Goal: Task Accomplishment & Management: Complete application form

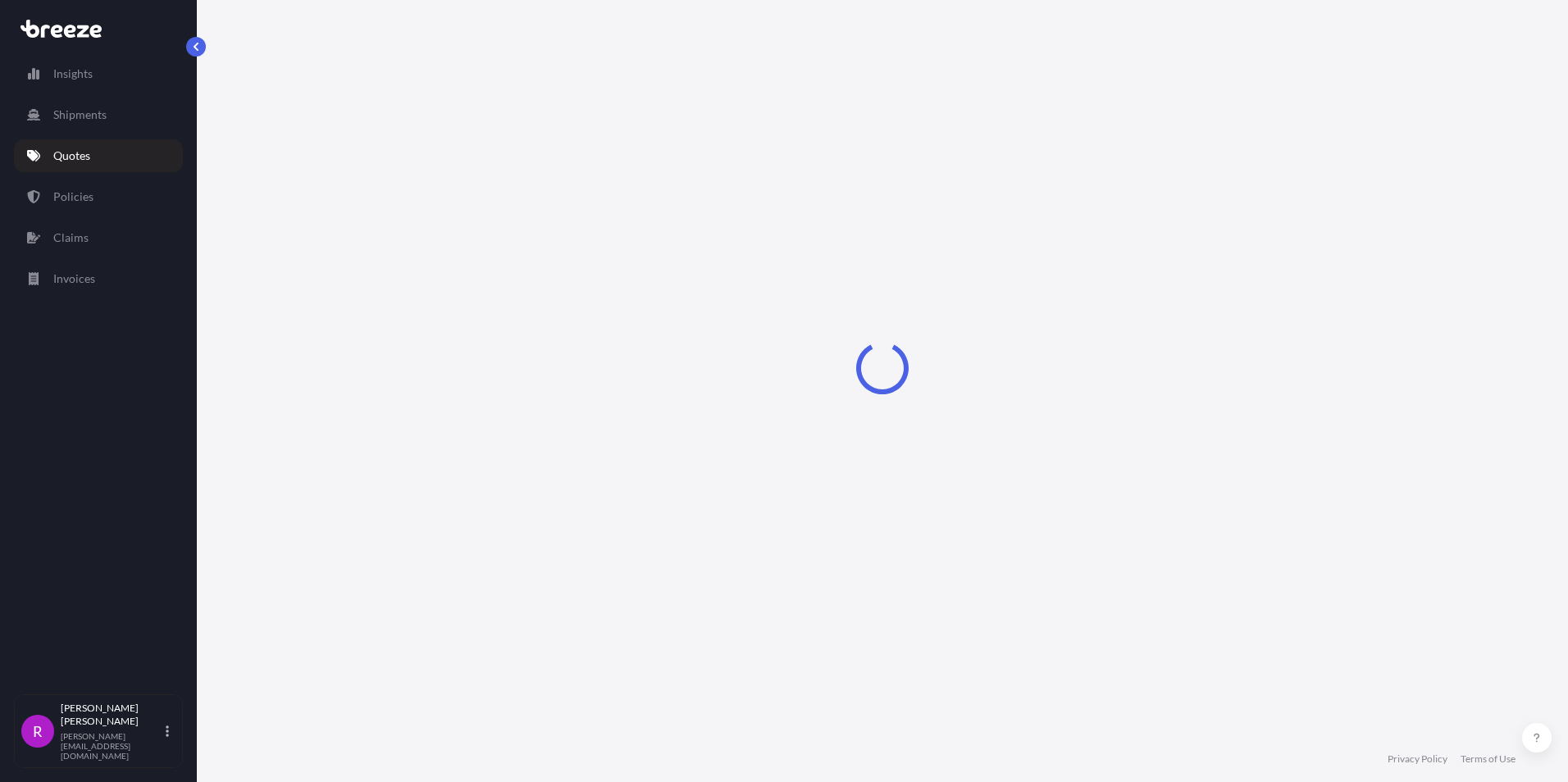
select select "Road"
select select "Sea"
select select "2"
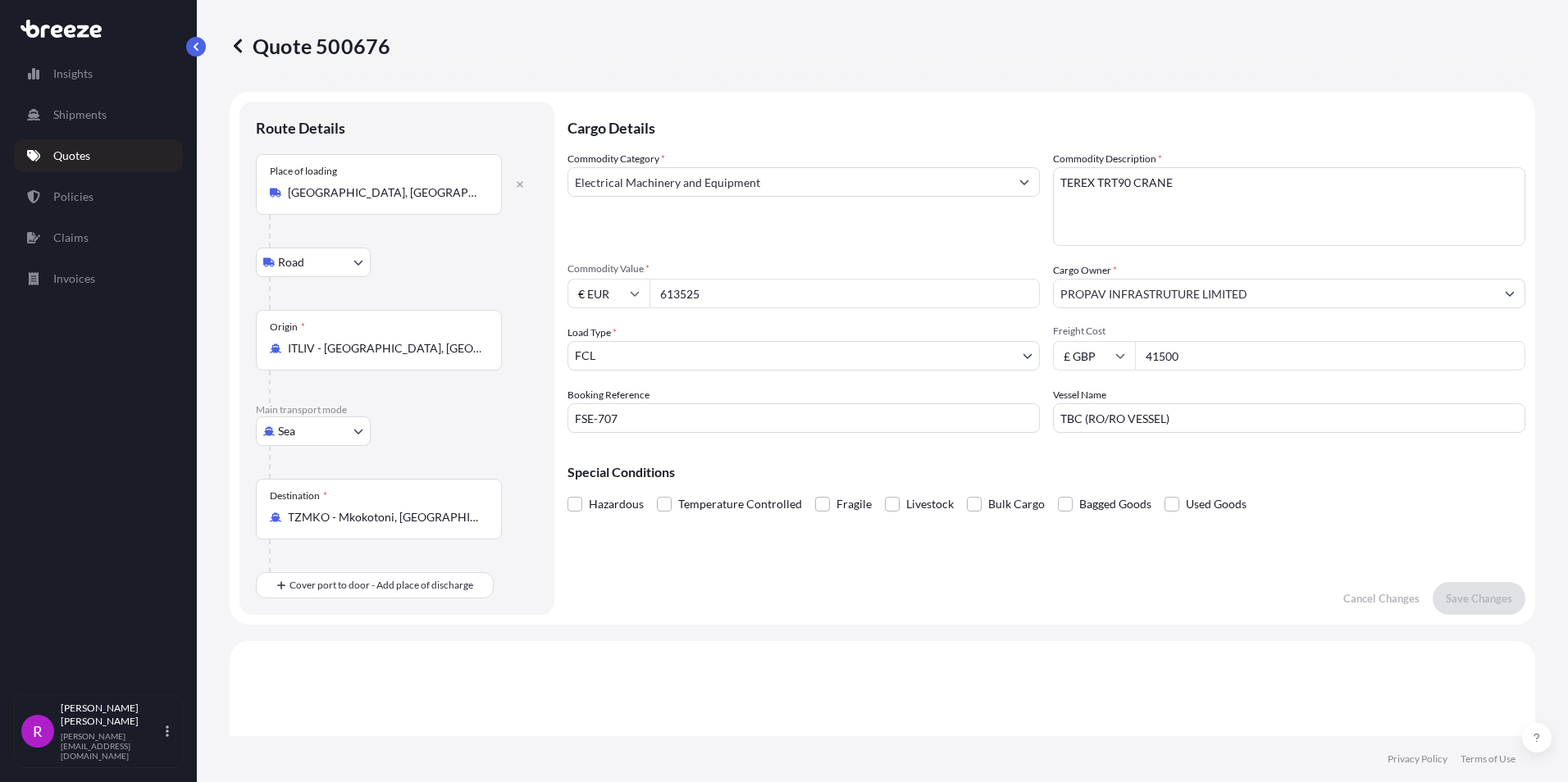
select select "Road"
select select "Sea"
select select "2"
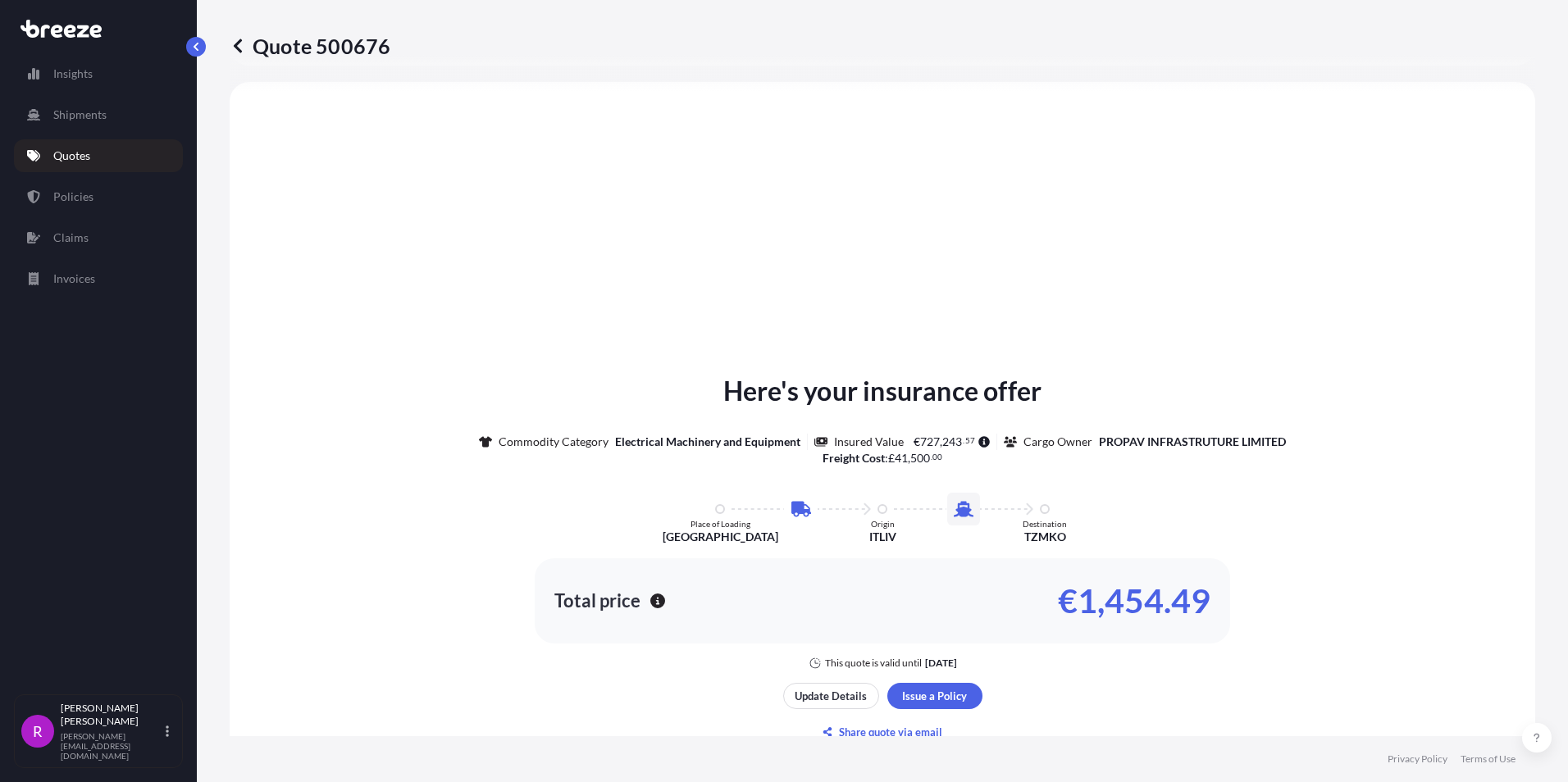
click at [895, 238] on div "Here's your insurance offer Commodity Category Electrical Machinery and Equipme…" at bounding box center [882, 558] width 1260 height 907
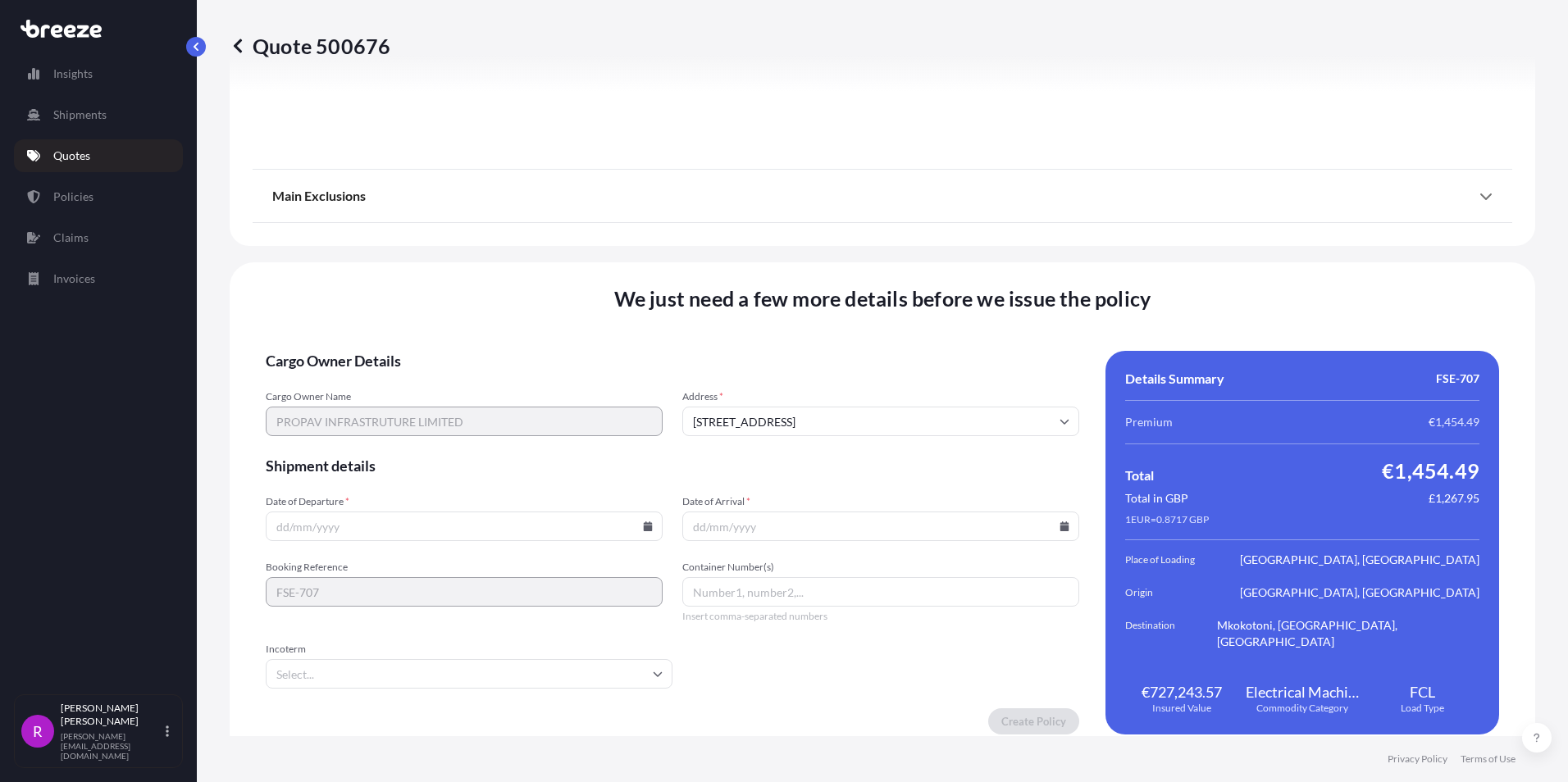
scroll to position [1952, 0]
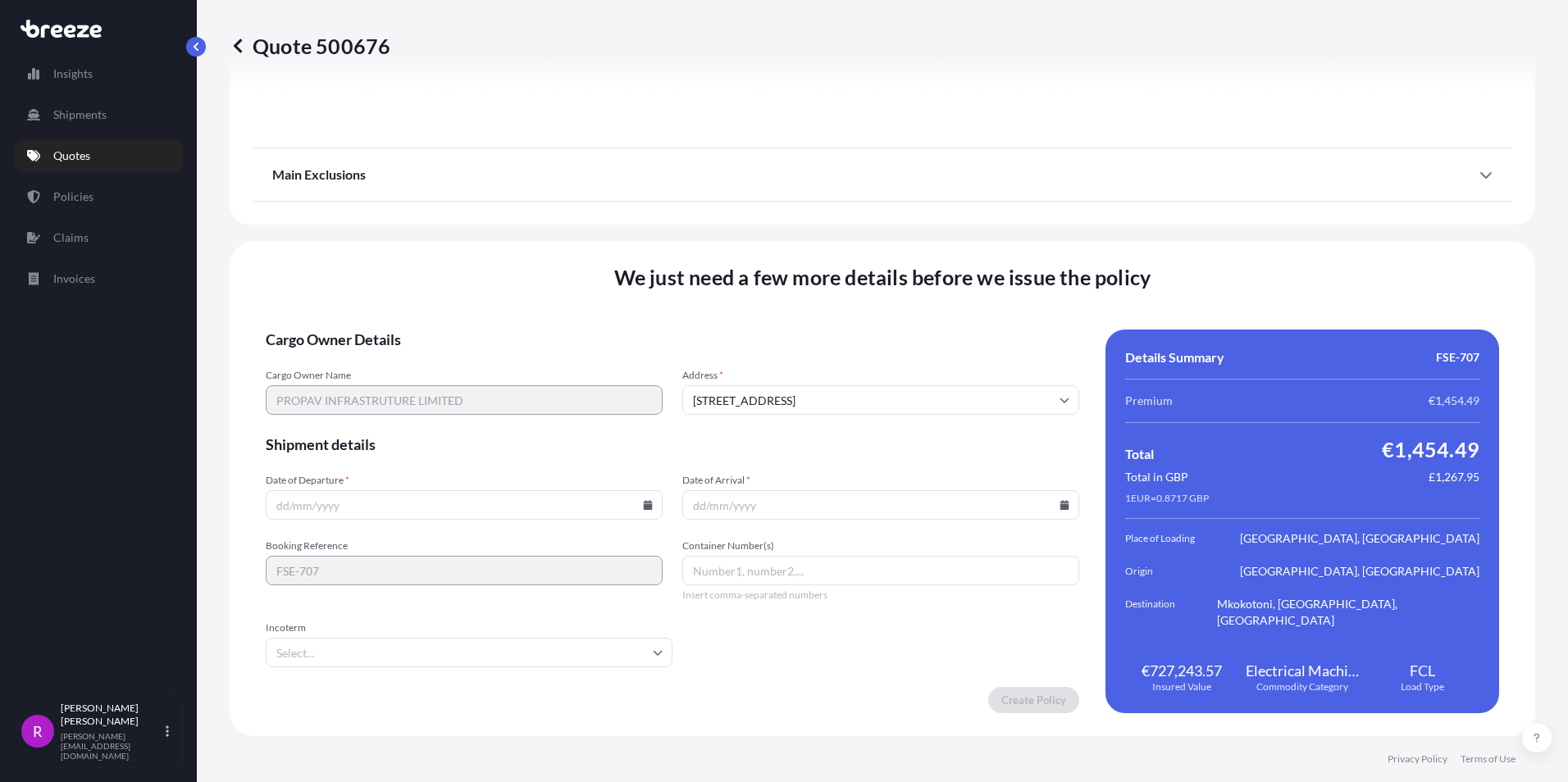
click at [270, 510] on input "Date of Departure *" at bounding box center [464, 505] width 397 height 29
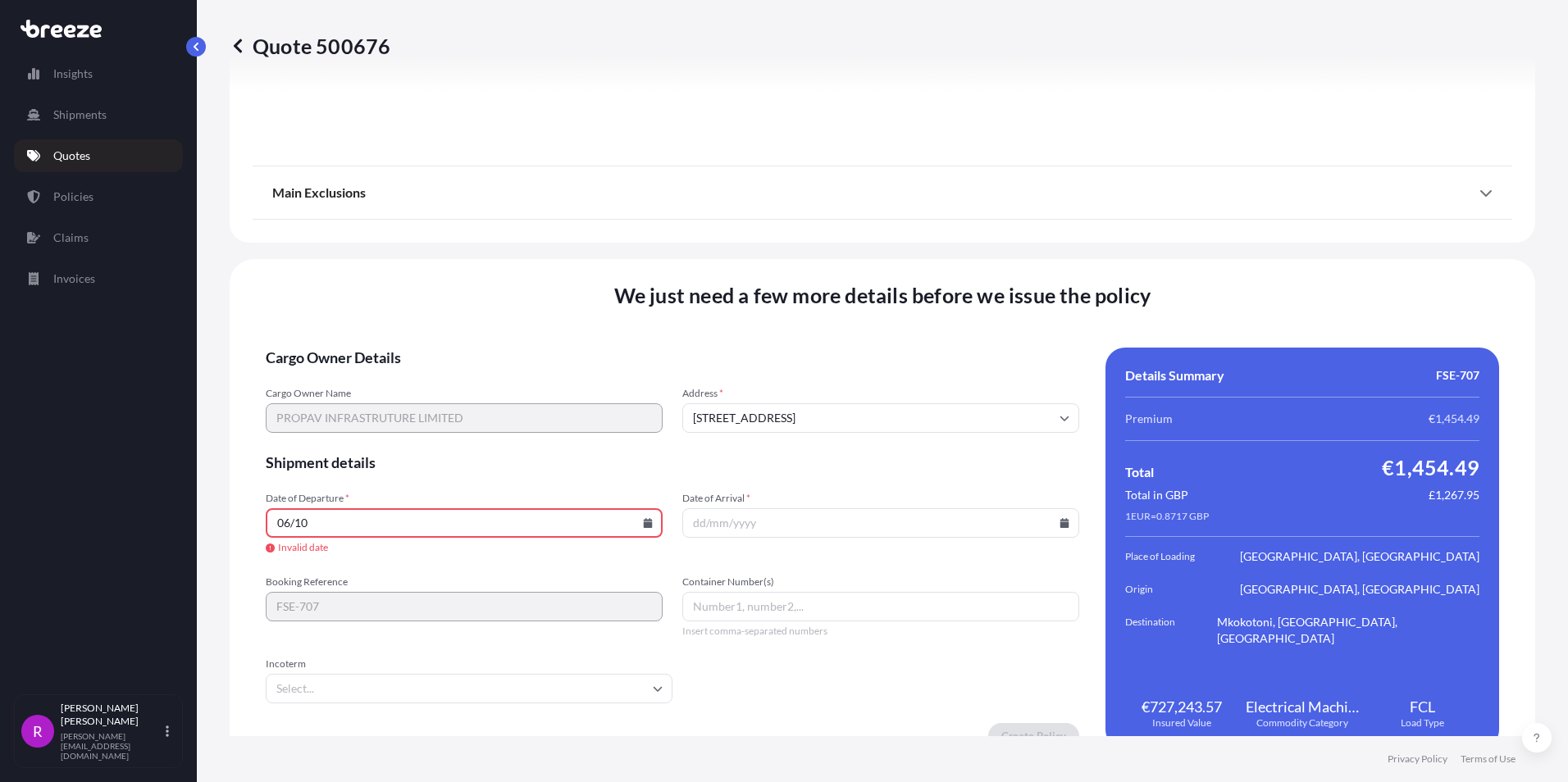
drag, startPoint x: 319, startPoint y: 523, endPoint x: 200, endPoint y: 515, distance: 119.3
click at [200, 515] on div "Quote 500676 Route Details Place of loading Milan, Metropolitan City of Milan, …" at bounding box center [882, 368] width 1371 height 737
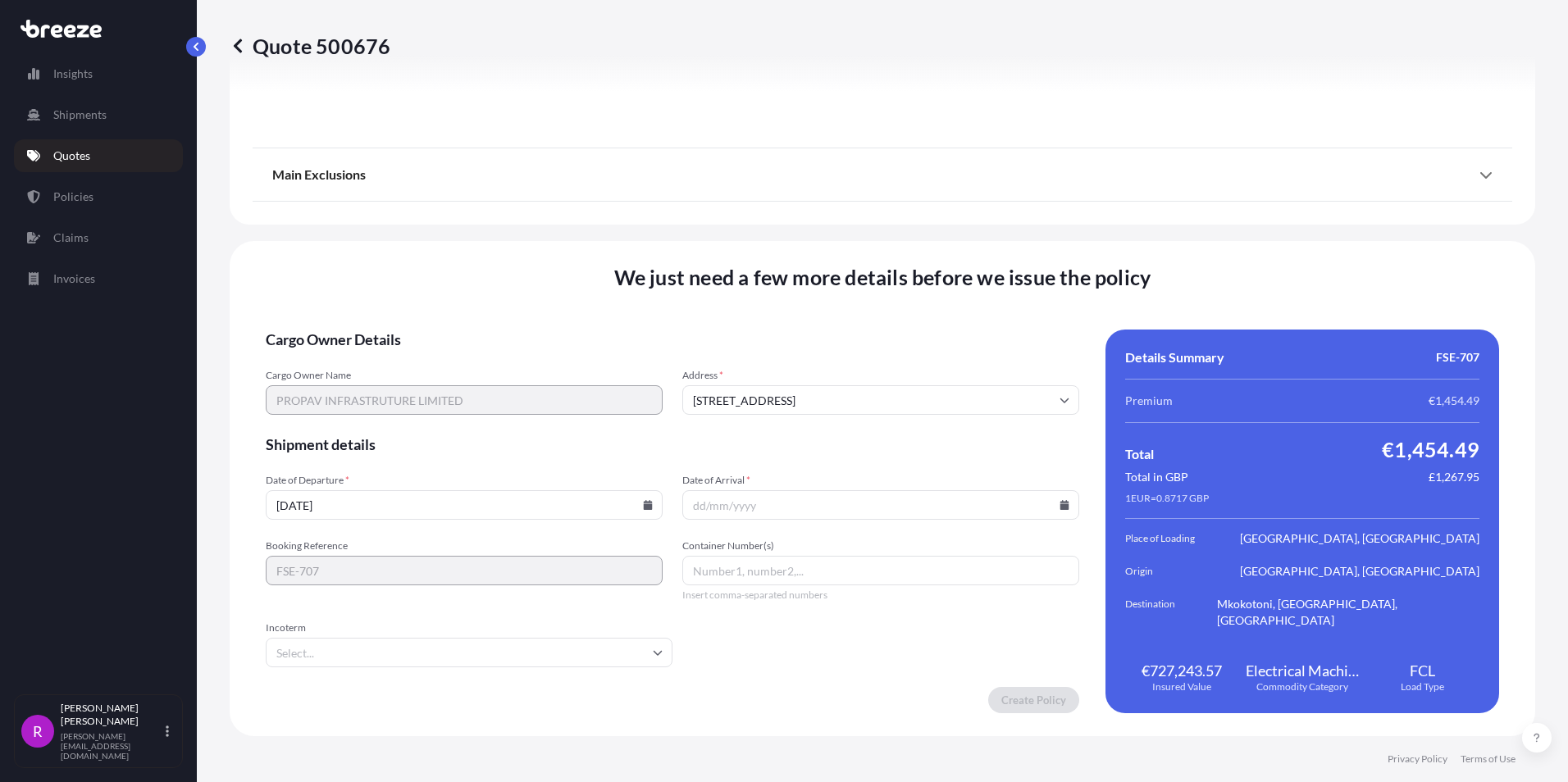
type input "28/09/2025"
click at [690, 510] on input "Date of Arrival *" at bounding box center [881, 505] width 397 height 29
drag, startPoint x: 762, startPoint y: 510, endPoint x: 676, endPoint y: 507, distance: 86.1
click at [676, 507] on div "Date of Departure * 28/09/2025 Date of Arrival * 25/11/2025" at bounding box center [672, 496] width 813 height 46
type input "25/11/2025"
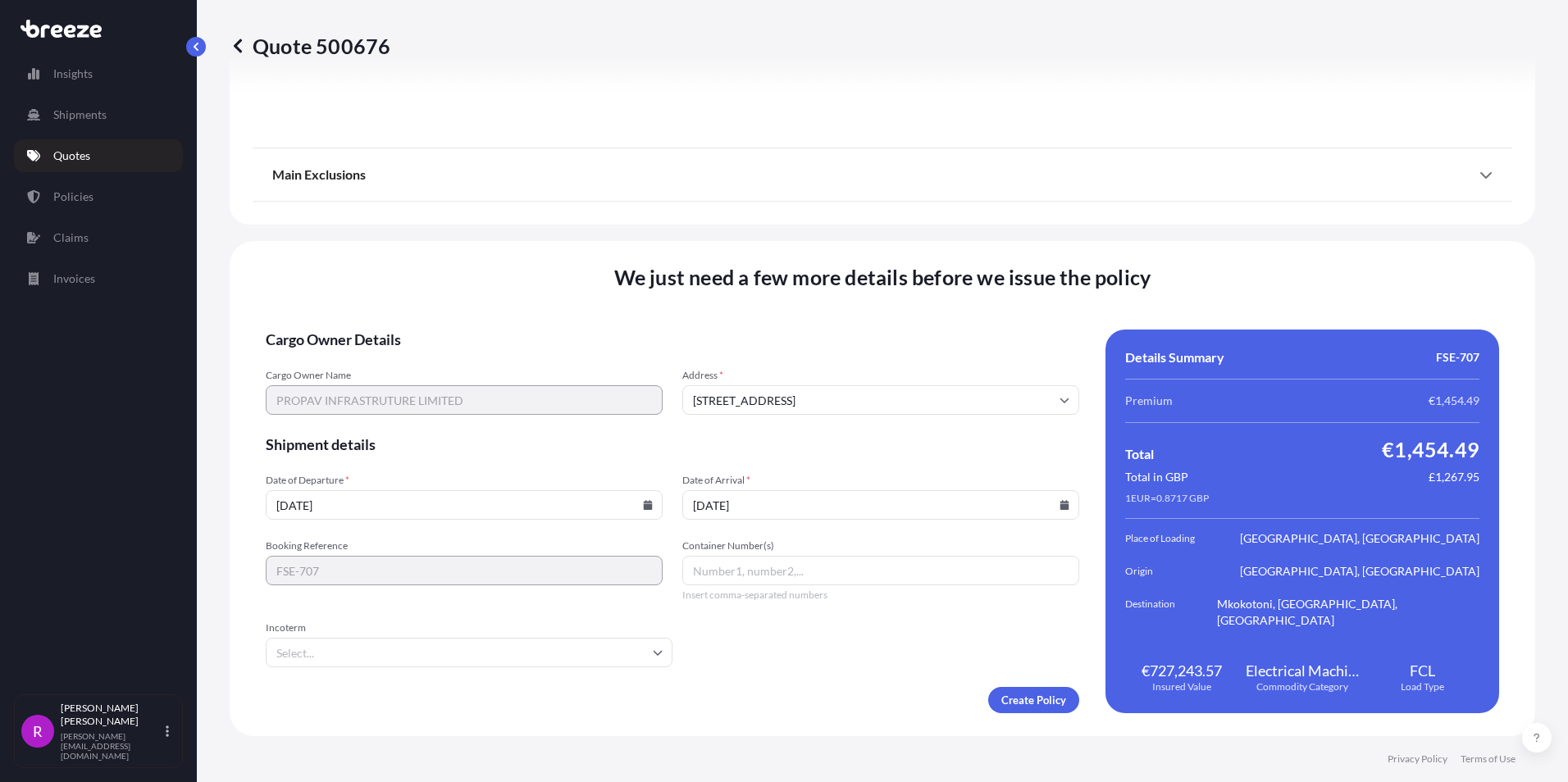
click at [754, 578] on input "Container Number(s)" at bounding box center [881, 570] width 397 height 29
click at [344, 651] on input "Incoterm" at bounding box center [469, 652] width 407 height 29
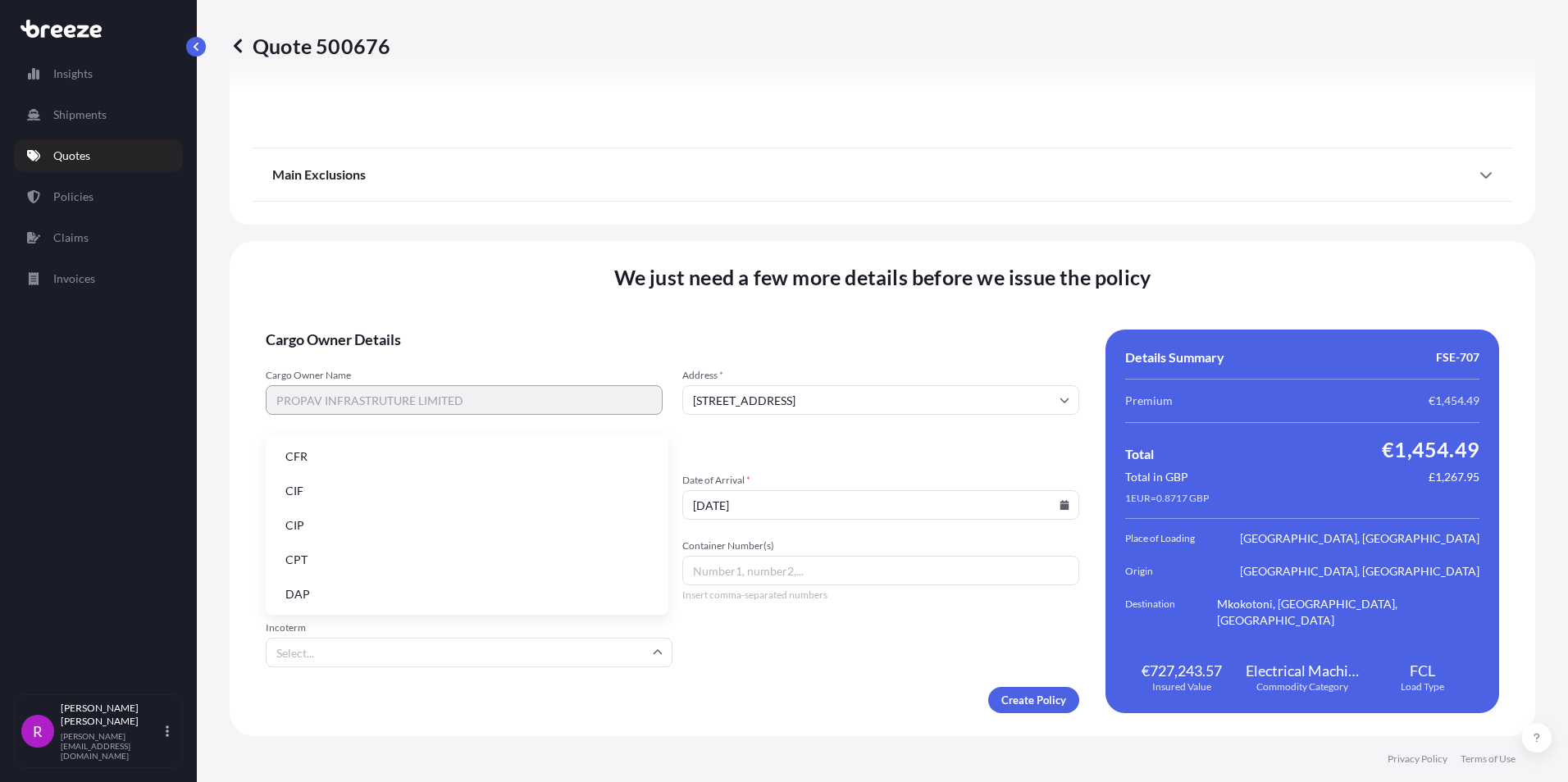
click at [285, 490] on li "CIF" at bounding box center [467, 491] width 390 height 31
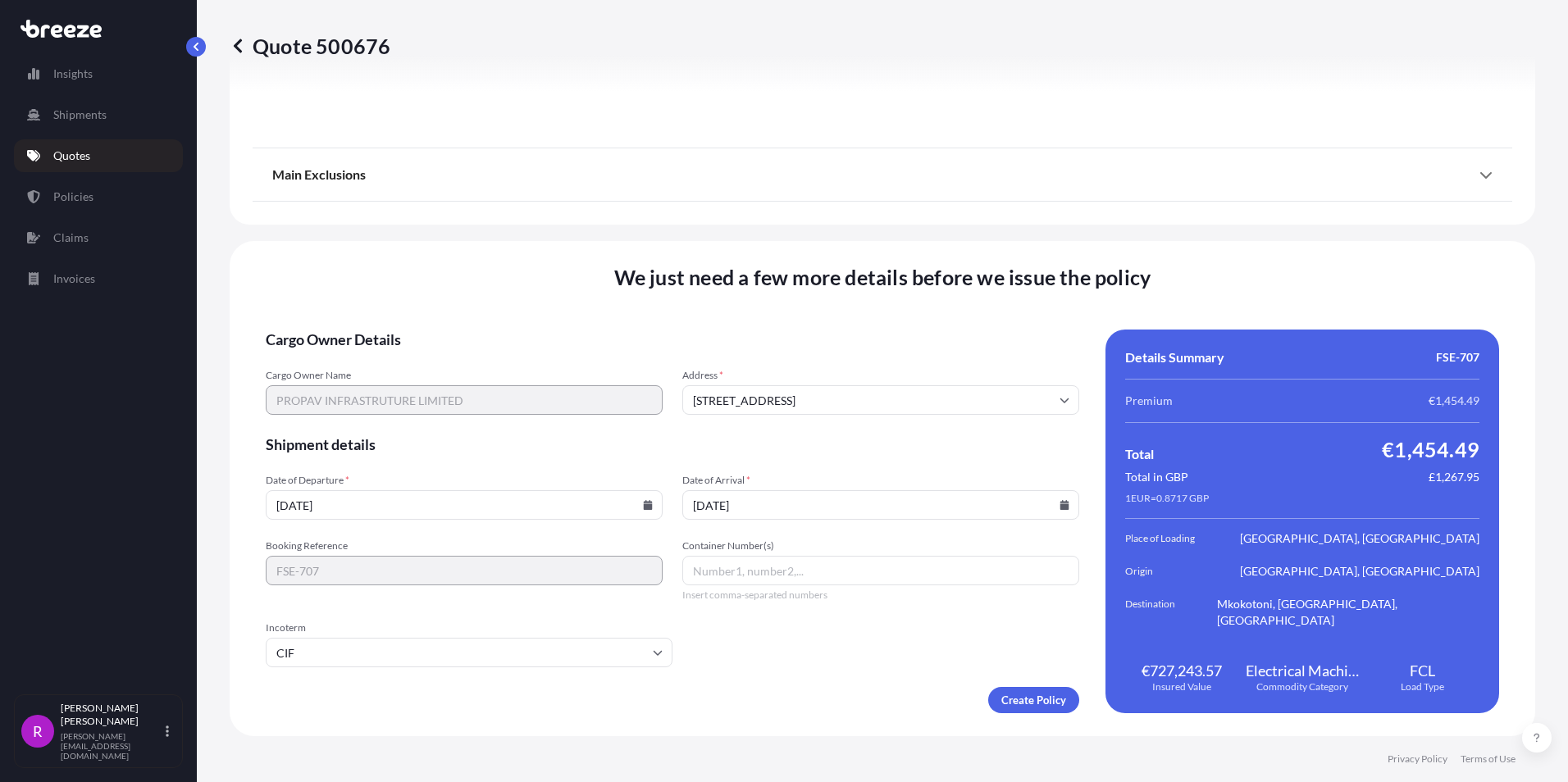
click at [689, 572] on input "Container Number(s)" at bounding box center [881, 570] width 397 height 29
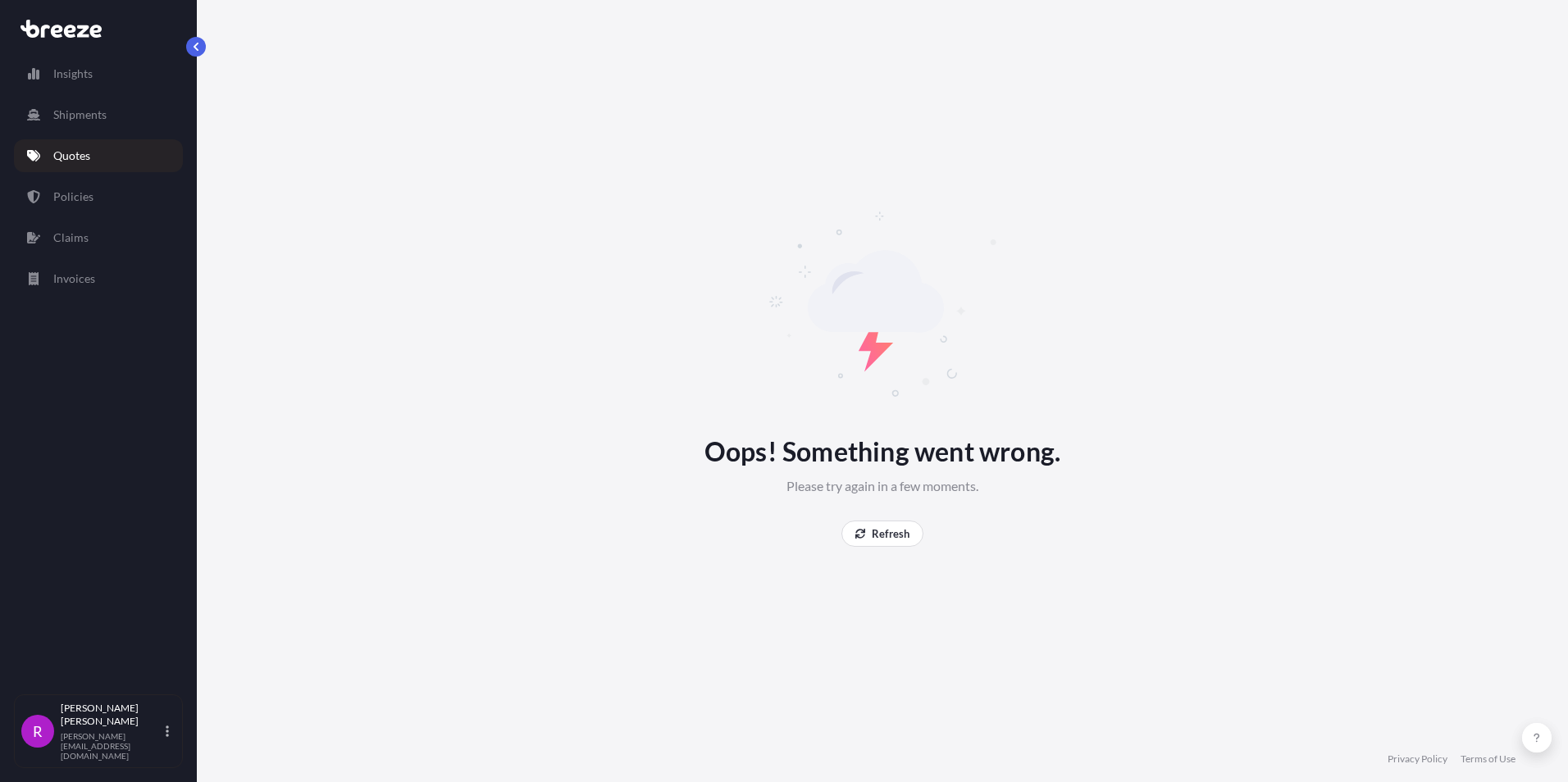
scroll to position [0, 0]
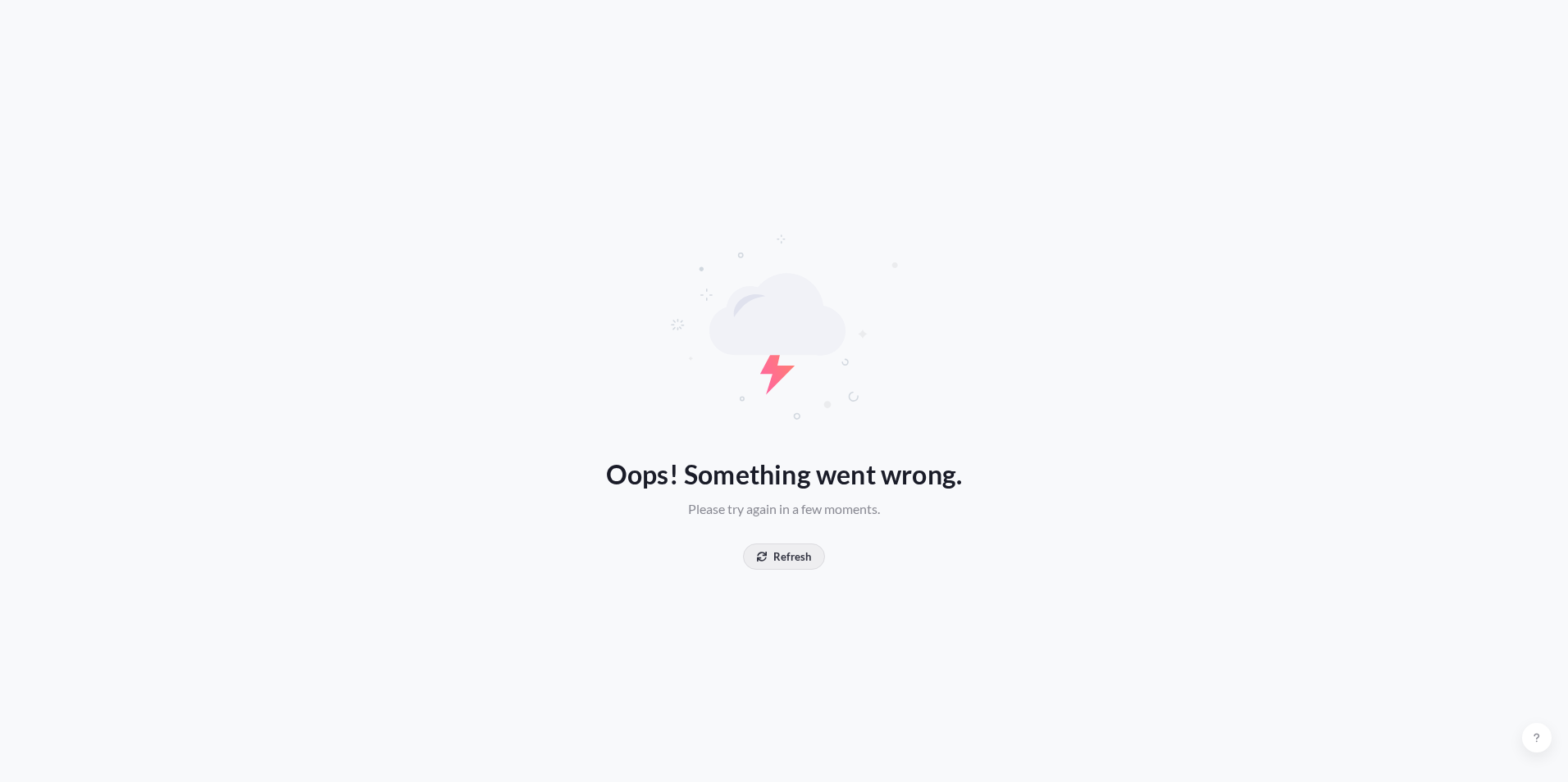
click at [783, 561] on p "Refresh" at bounding box center [793, 556] width 38 height 16
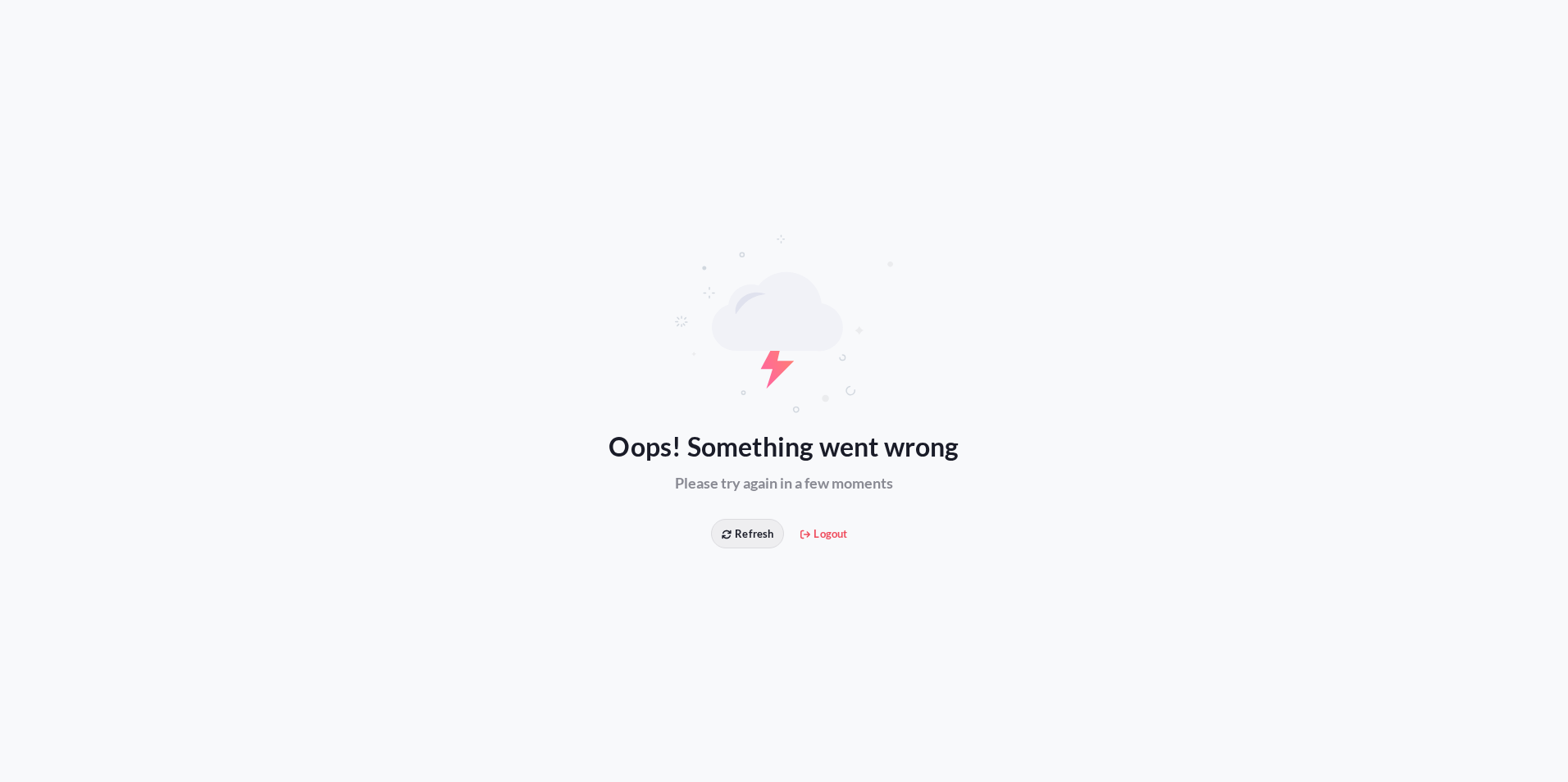
click at [726, 528] on span "Refresh" at bounding box center [747, 533] width 52 height 16
click at [745, 530] on span "Refresh" at bounding box center [747, 533] width 52 height 16
